Goal: Check status: Check status

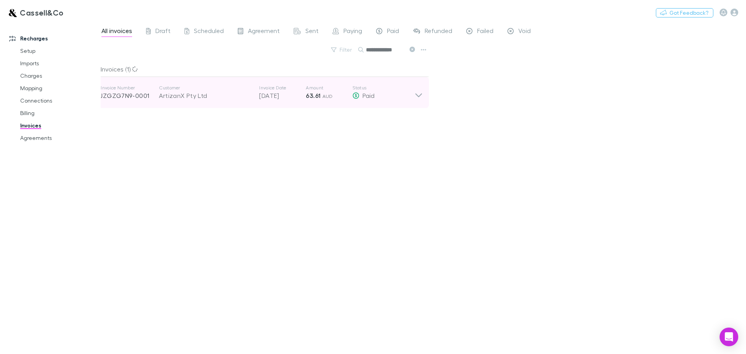
click at [415, 97] on icon at bounding box center [418, 93] width 8 height 16
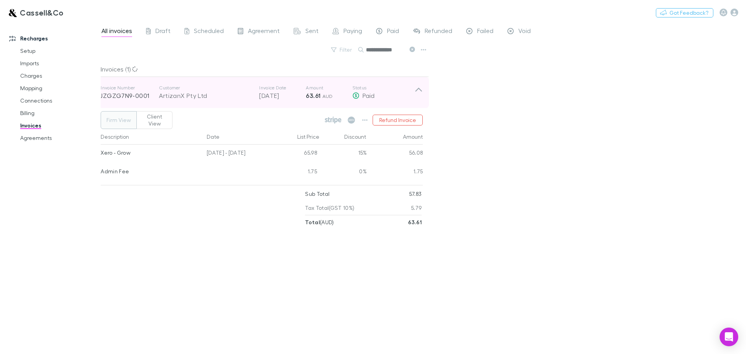
click at [415, 97] on icon at bounding box center [418, 93] width 8 height 16
